Goal: Task Accomplishment & Management: Complete application form

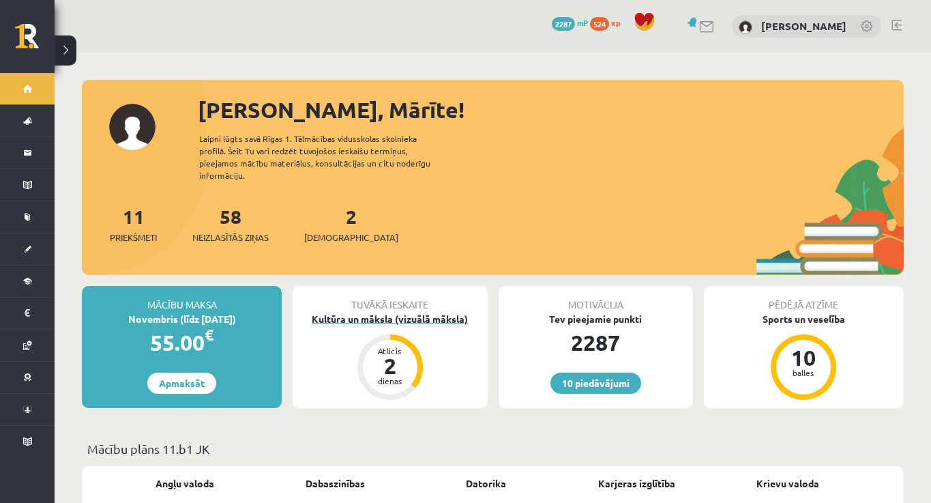
click at [400, 312] on div "Kultūra un māksla (vizuālā māksla)" at bounding box center [390, 319] width 194 height 14
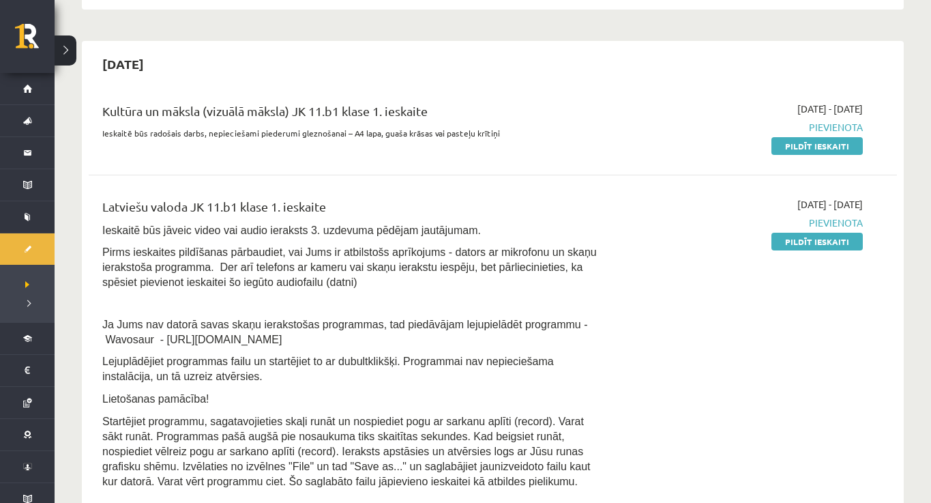
scroll to position [276, 0]
click at [804, 144] on link "Pildīt ieskaiti" at bounding box center [816, 145] width 91 height 18
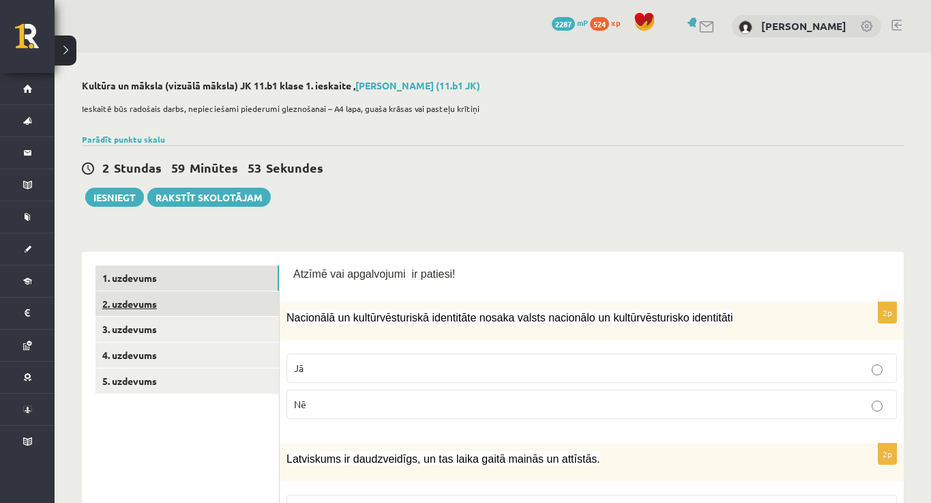
click at [208, 291] on link "2. uzdevums" at bounding box center [186, 303] width 183 height 25
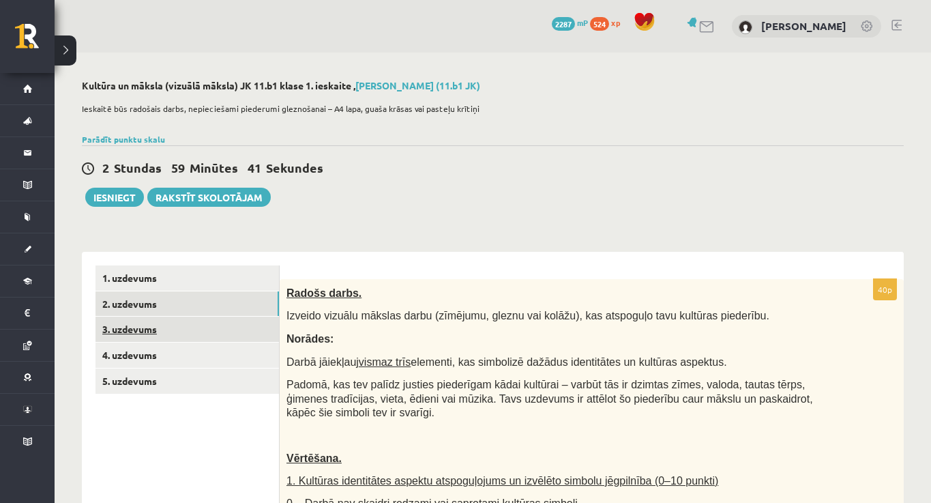
click at [175, 327] on link "3. uzdevums" at bounding box center [186, 328] width 183 height 25
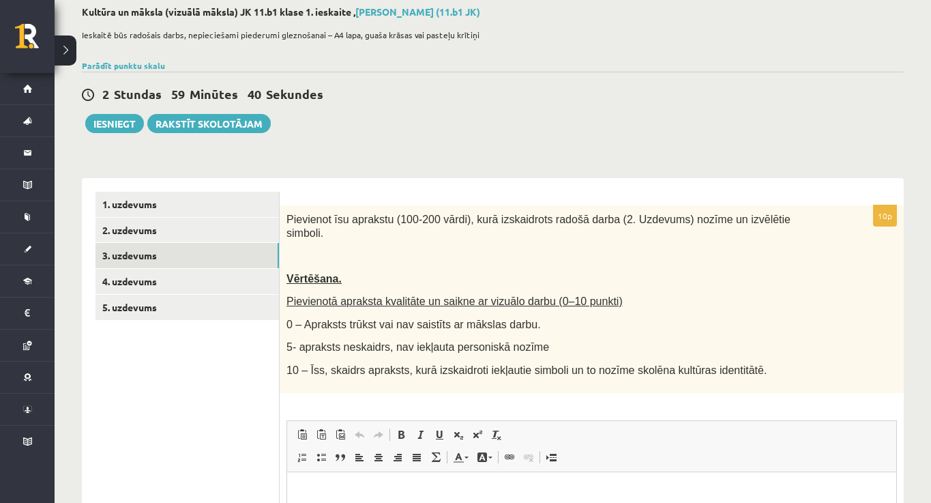
scroll to position [70, 0]
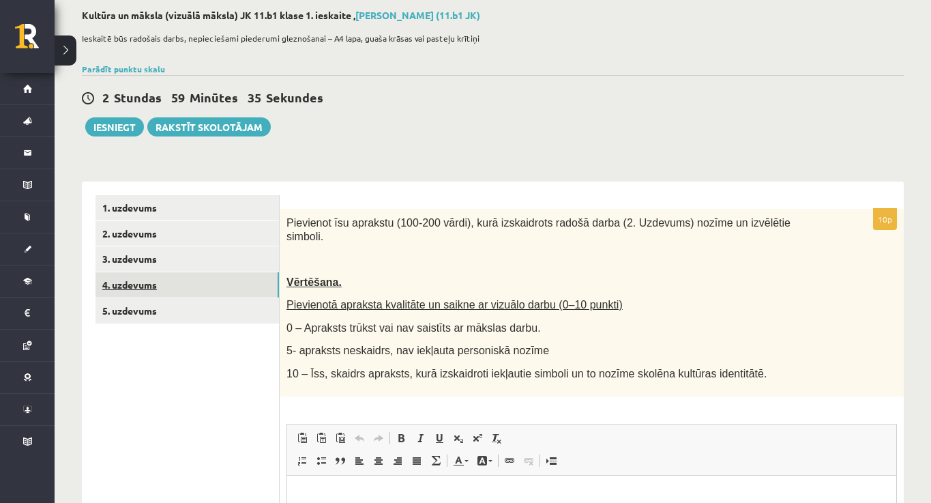
click at [173, 281] on link "4. uzdevums" at bounding box center [186, 284] width 183 height 25
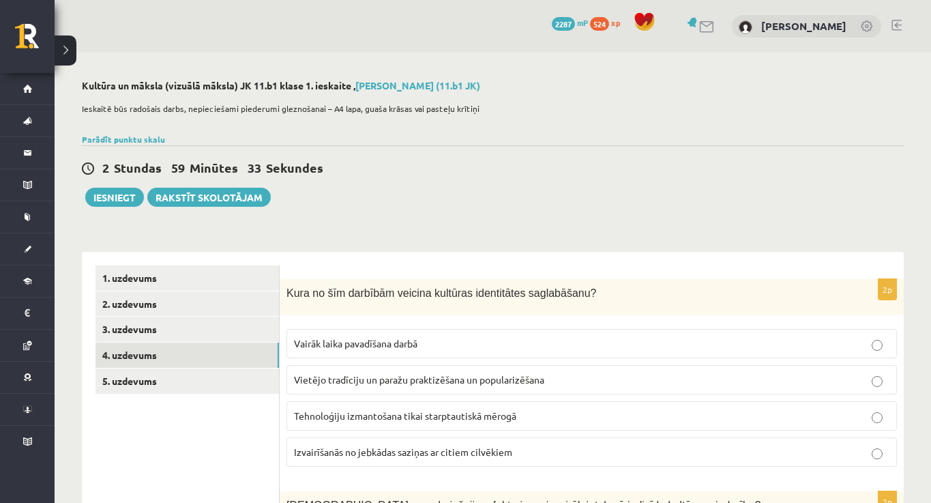
scroll to position [0, 0]
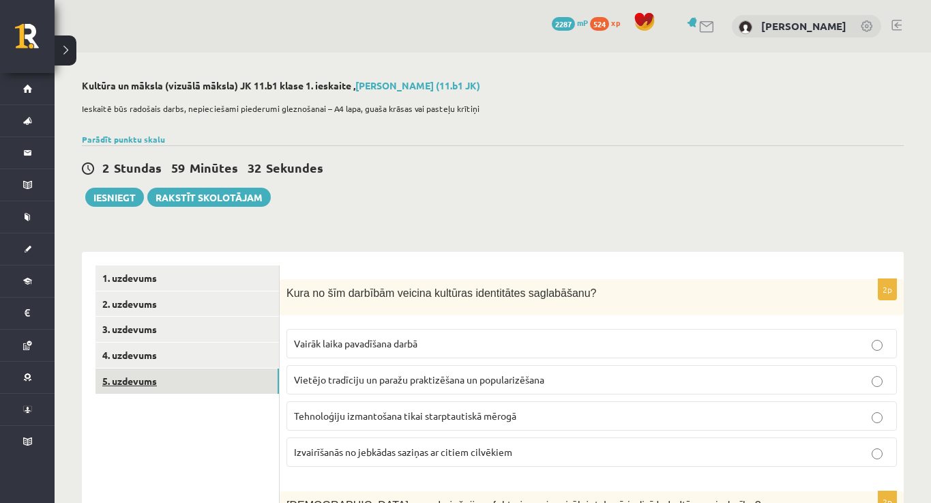
click at [183, 378] on link "5. uzdevums" at bounding box center [186, 380] width 183 height 25
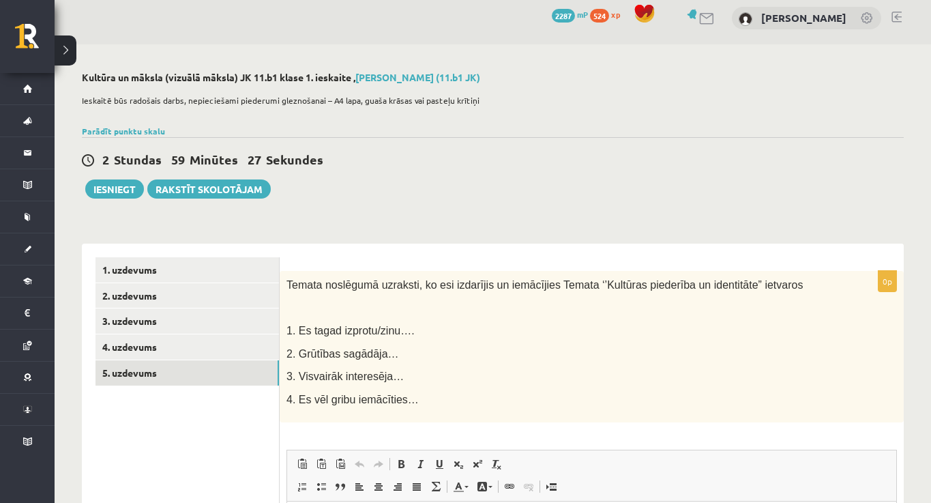
scroll to position [8, 0]
click at [185, 272] on link "1. uzdevums" at bounding box center [186, 270] width 183 height 25
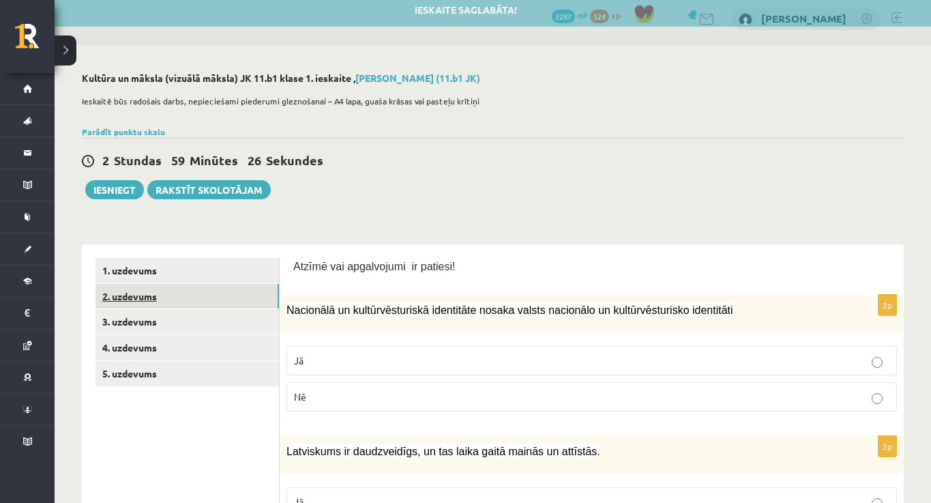
click at [180, 297] on link "2. uzdevums" at bounding box center [186, 296] width 183 height 25
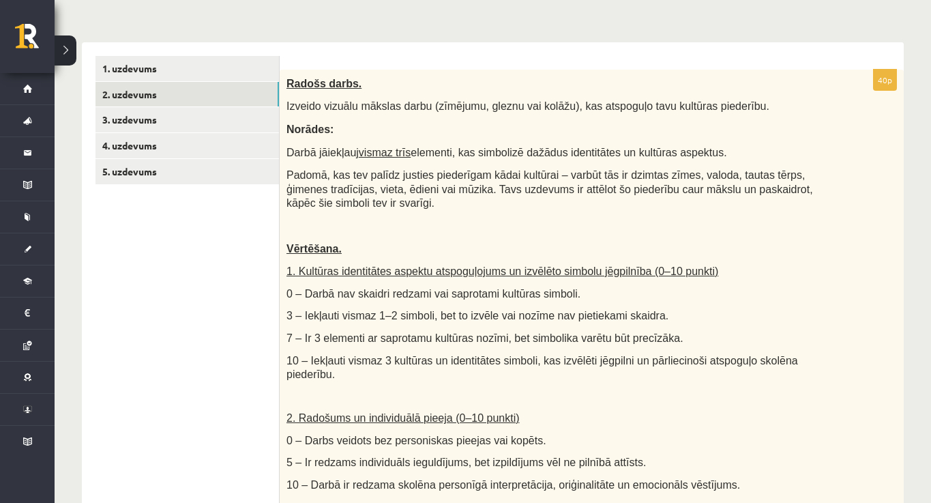
scroll to position [210, 0]
click at [290, 72] on div "Radošs darbs. Izveido vizuālu mākslas darbu (zīmējumu, gleznu vai kolāžu), kas …" at bounding box center [592, 398] width 624 height 659
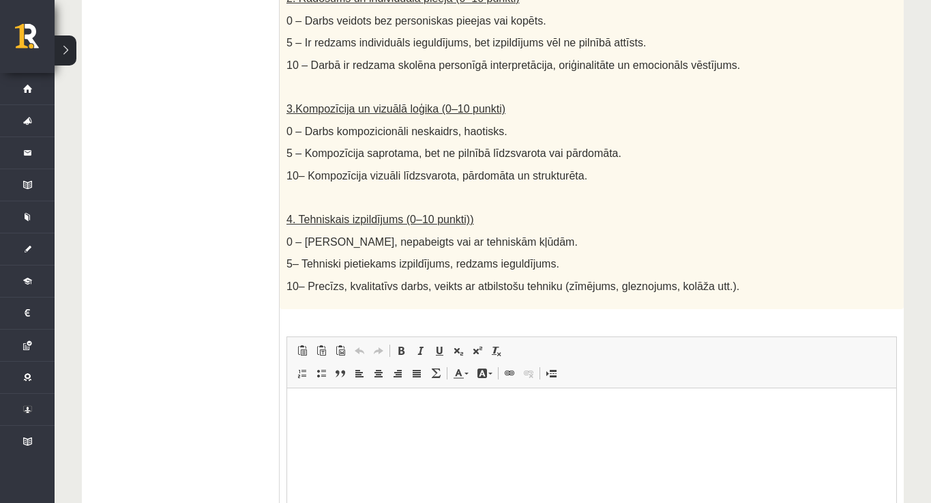
scroll to position [648, 0]
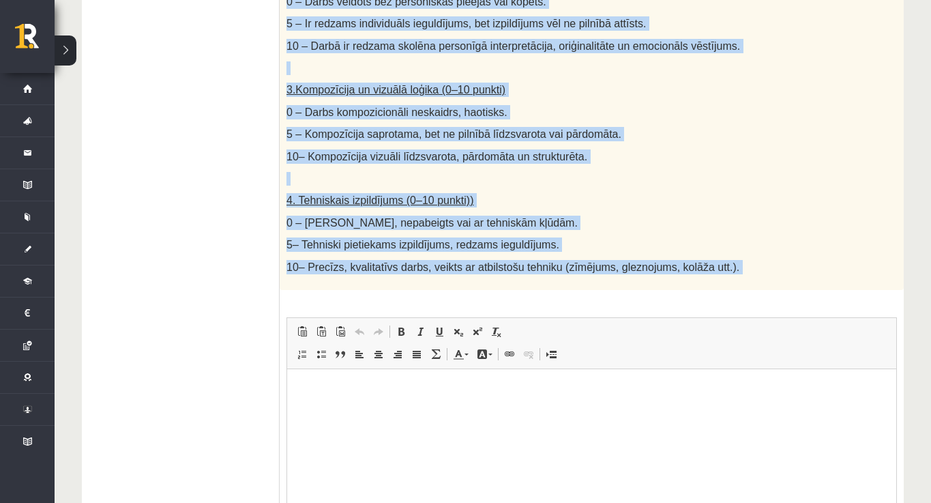
drag, startPoint x: 290, startPoint y: 72, endPoint x: 479, endPoint y: 267, distance: 272.0
copy div "Loremi dolor. Sitamet consect adipisc elits (doeiusmo, tempor inc utlabo), etd …"
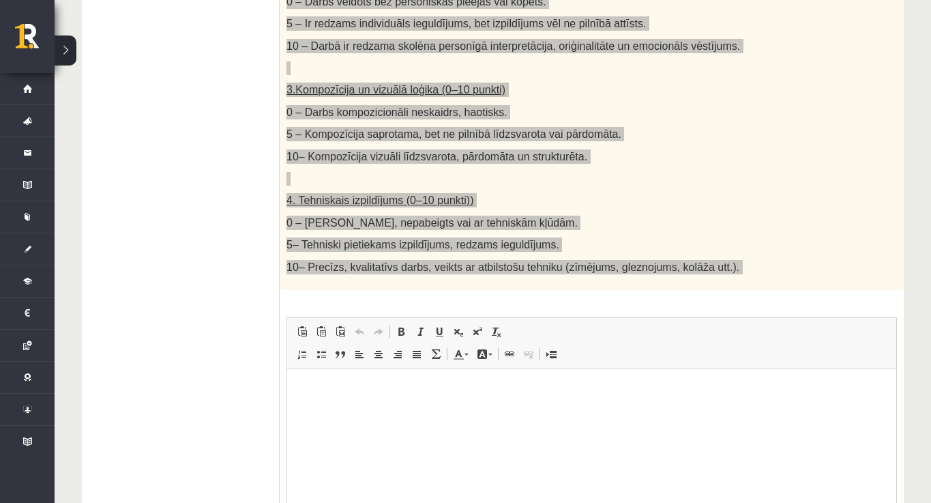
drag, startPoint x: 352, startPoint y: 120, endPoint x: 466, endPoint y: 268, distance: 187.2
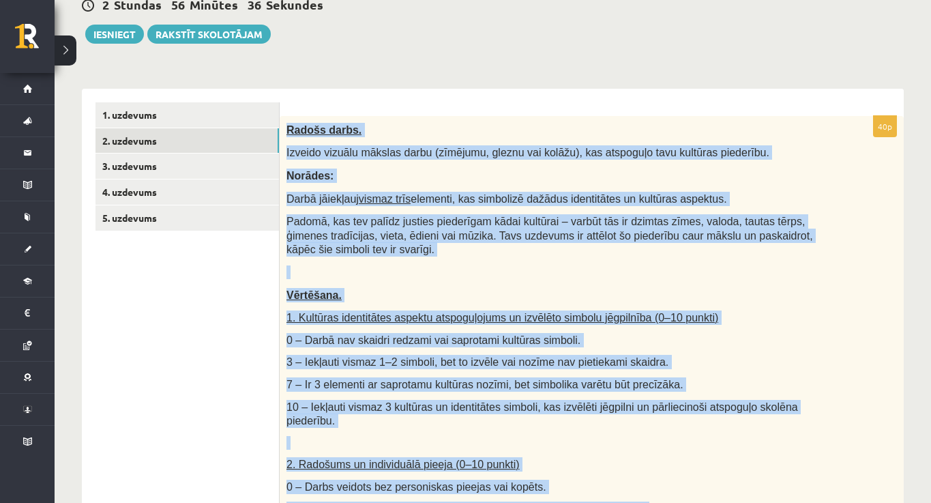
scroll to position [163, 0]
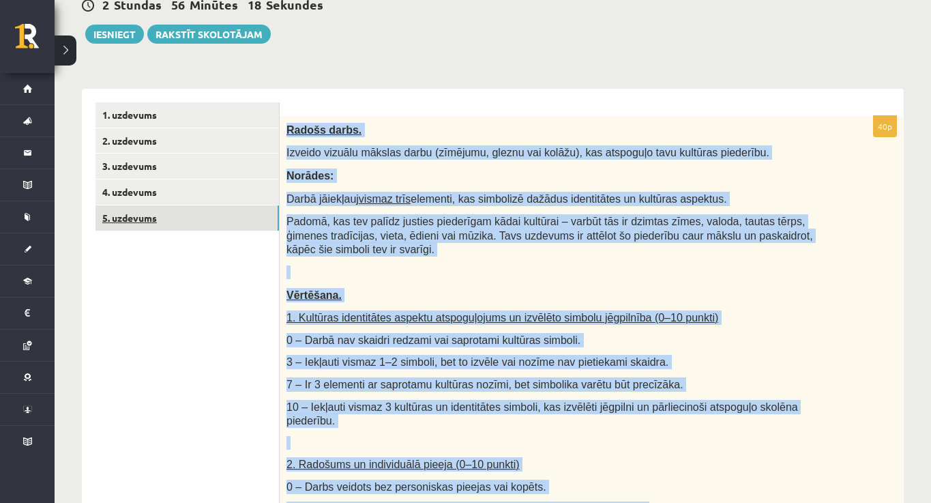
click at [194, 205] on link "5. uzdevums" at bounding box center [186, 217] width 183 height 25
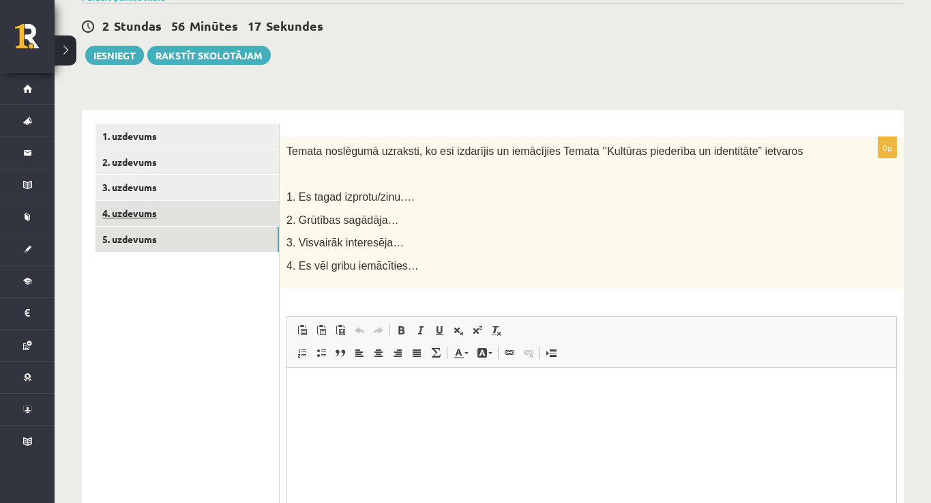
scroll to position [0, 0]
click at [184, 203] on link "4. uzdevums" at bounding box center [186, 212] width 183 height 25
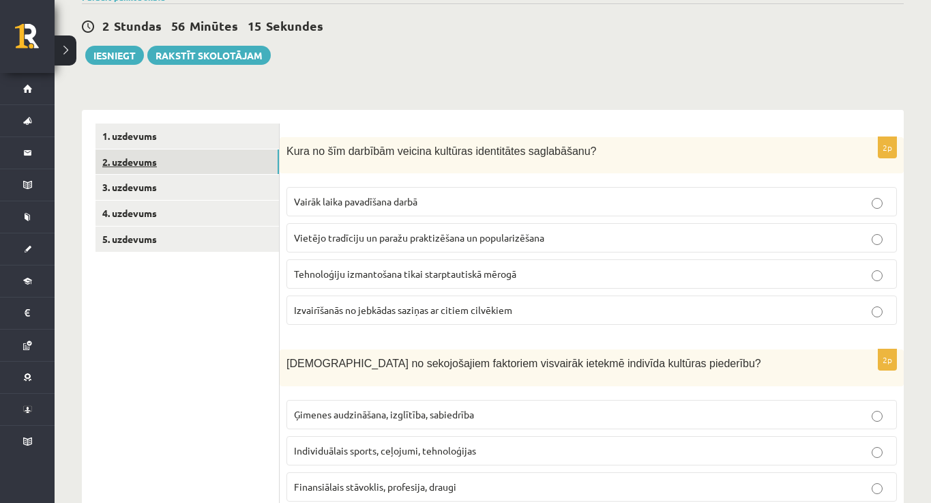
click at [184, 150] on link "2. uzdevums" at bounding box center [186, 161] width 183 height 25
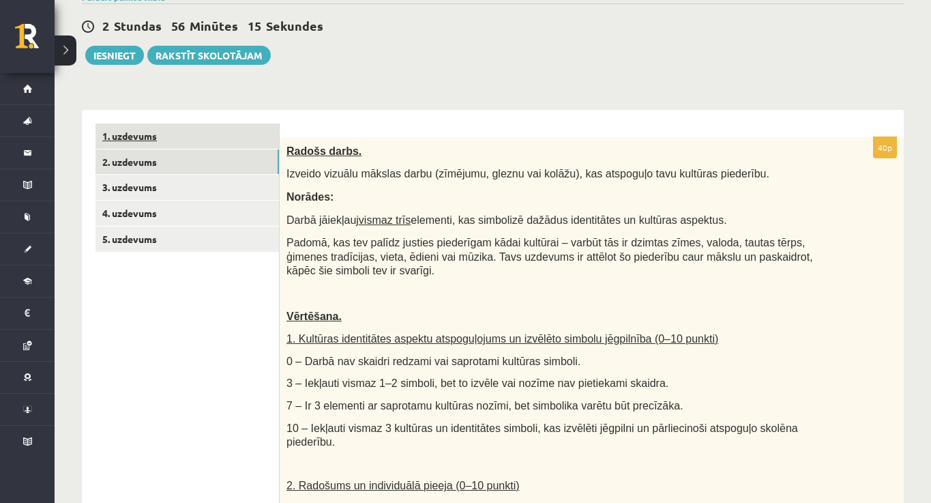
click at [192, 142] on link "1. uzdevums" at bounding box center [186, 135] width 183 height 25
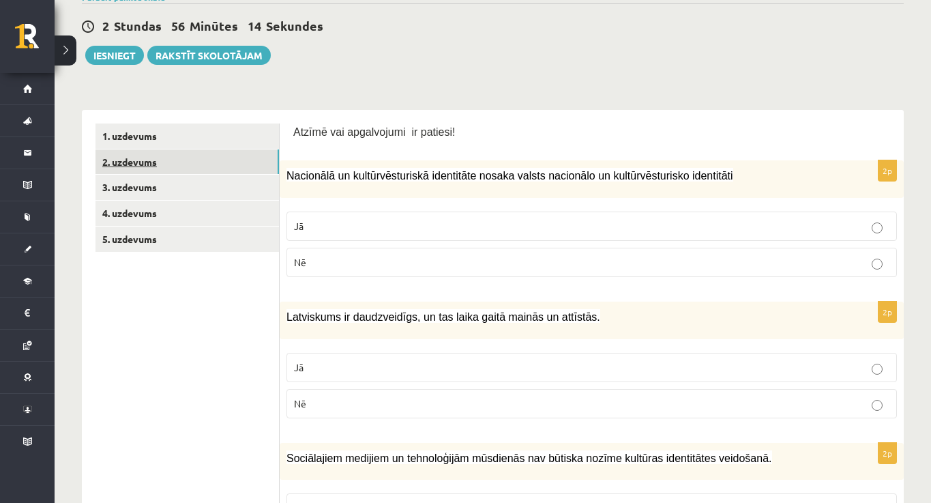
click at [193, 169] on link "2. uzdevums" at bounding box center [186, 161] width 183 height 25
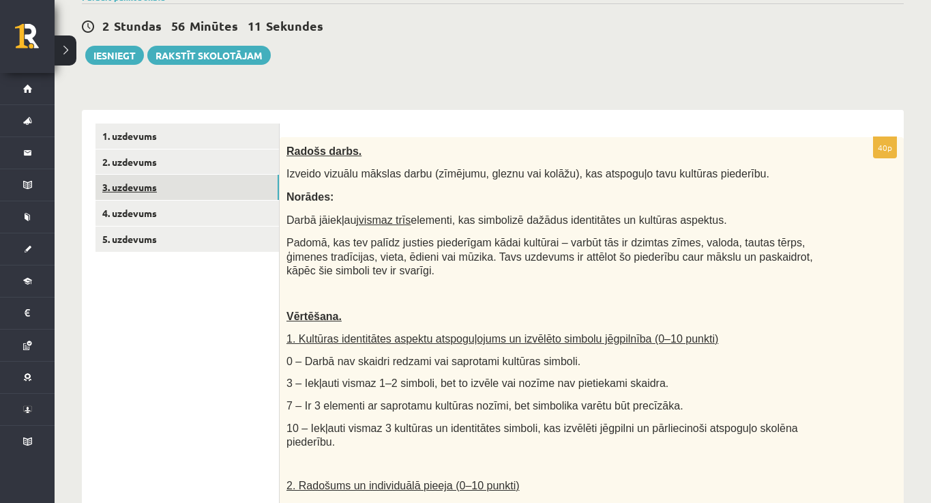
click at [192, 188] on link "3. uzdevums" at bounding box center [186, 187] width 183 height 25
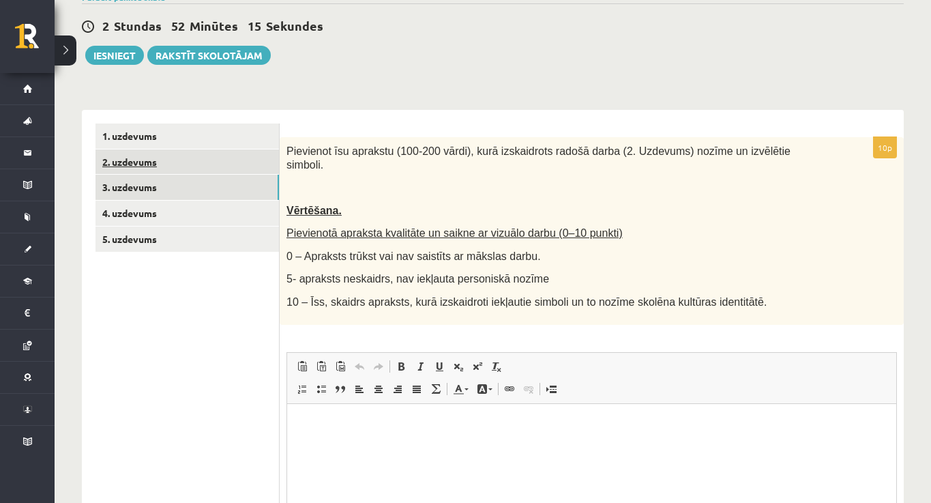
click at [196, 171] on link "2. uzdevums" at bounding box center [186, 161] width 183 height 25
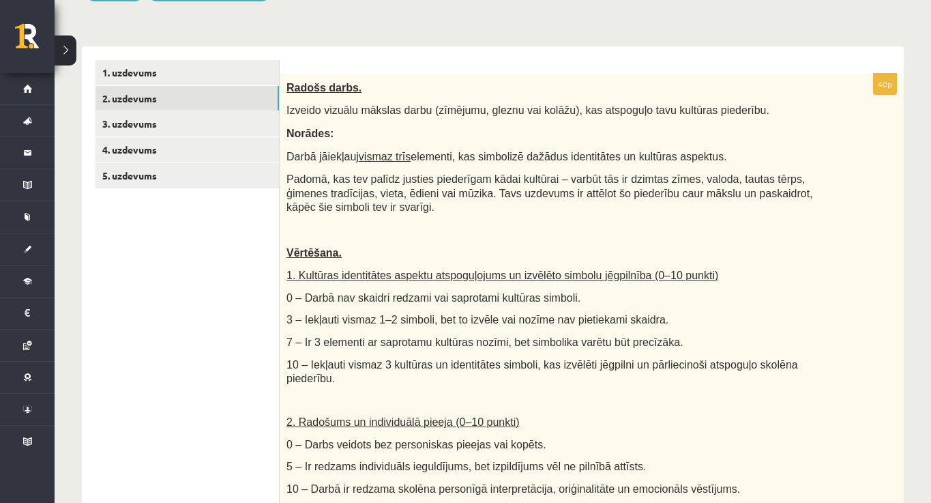
scroll to position [205, 0]
click at [771, 93] on p "Radošs darbs." at bounding box center [557, 87] width 542 height 14
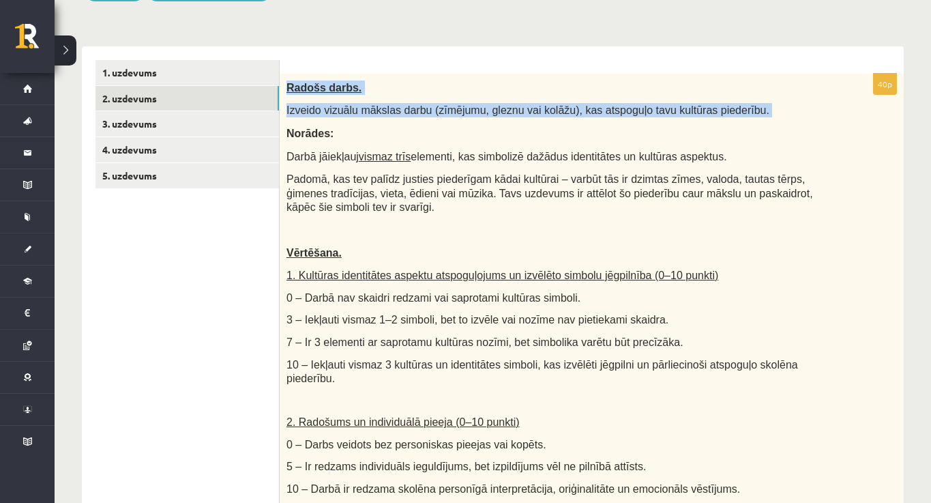
drag, startPoint x: 773, startPoint y: 117, endPoint x: 287, endPoint y: 83, distance: 486.8
click at [287, 83] on div "Radošs darbs. Izveido vizuālu mākslas darbu (zīmējumu, gleznu vai kolāžu), kas …" at bounding box center [592, 403] width 624 height 659
copy div "Radošs darbs. Izveido vizuālu mākslas darbu (zīmējumu, gleznu vai kolāžu), kas …"
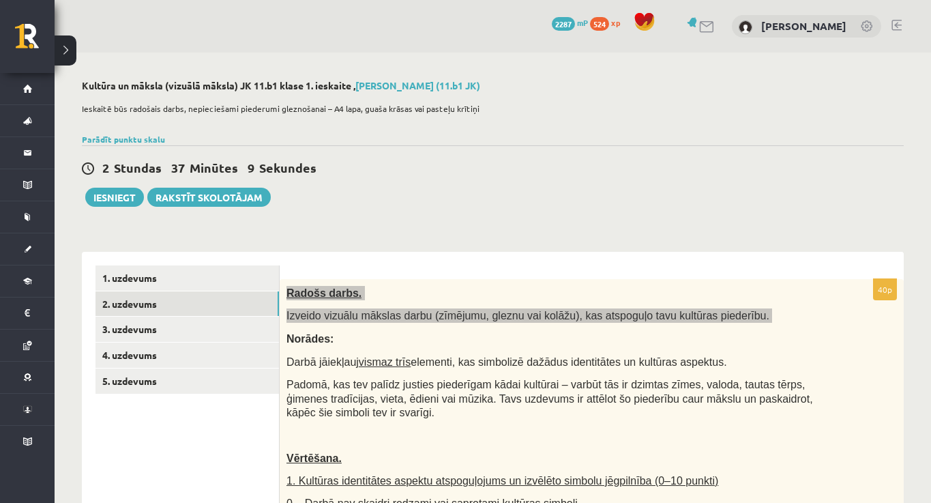
scroll to position [0, 0]
